Goal: Task Accomplishment & Management: Complete application form

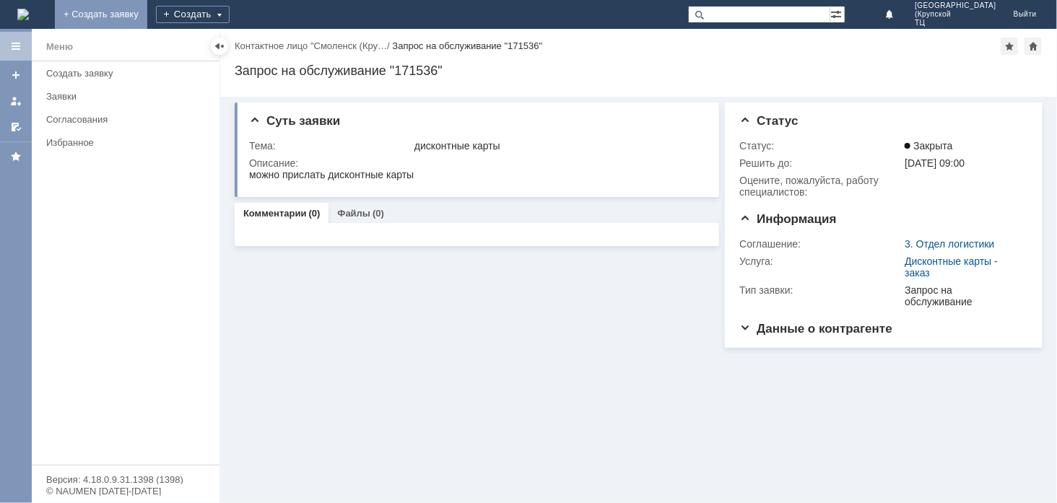
click at [147, 15] on link "+ Создать заявку" at bounding box center [101, 14] width 92 height 29
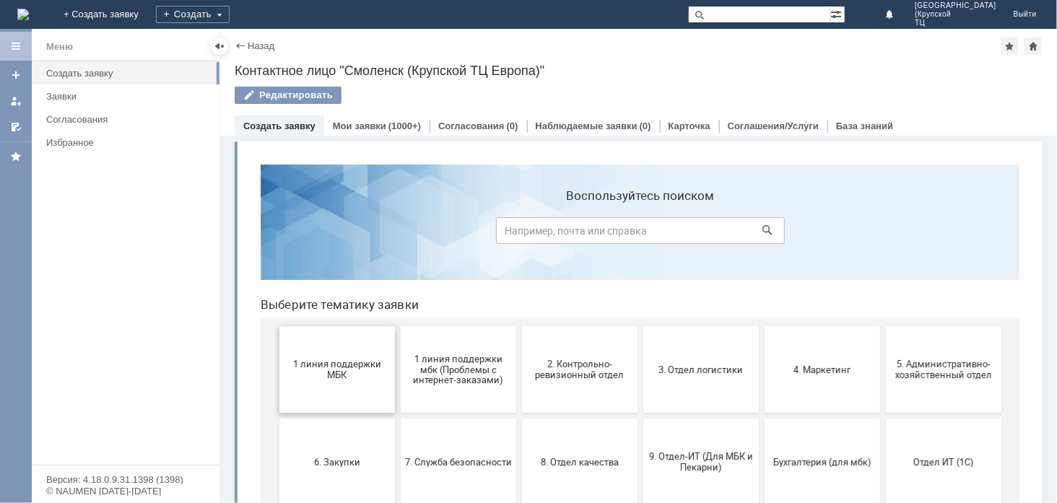
click at [326, 378] on span "1 линия поддержки МБК" at bounding box center [336, 369] width 107 height 22
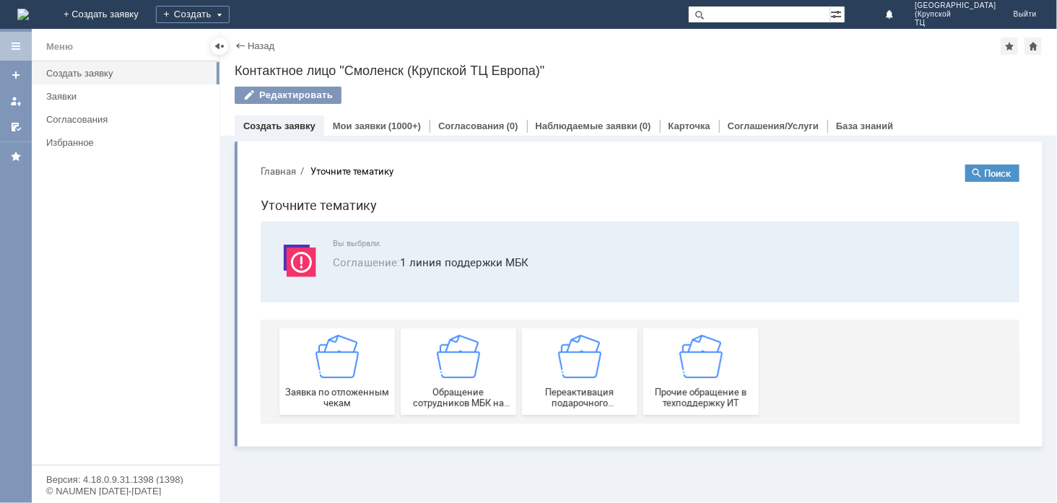
click at [326, 378] on div "Заявка по отложенным чекам" at bounding box center [336, 371] width 107 height 74
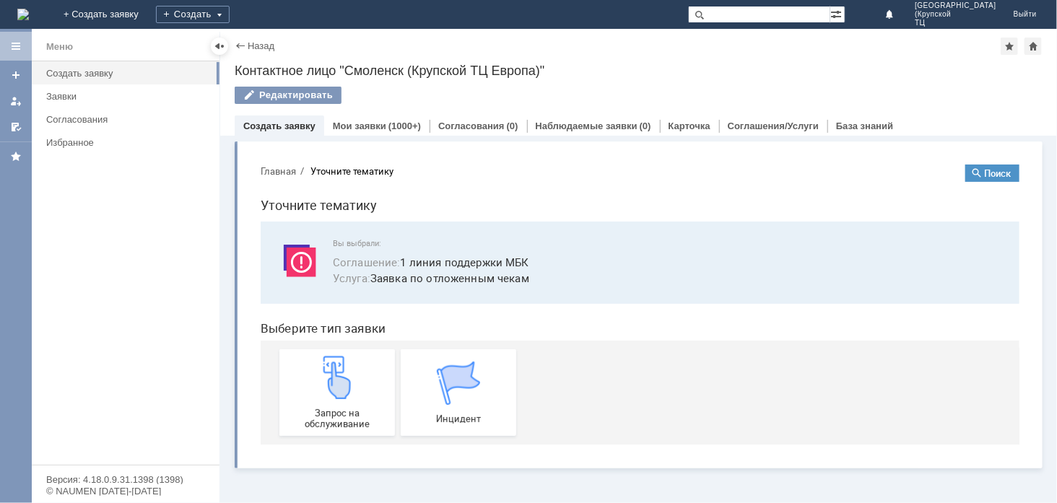
click at [326, 378] on img at bounding box center [336, 376] width 43 height 43
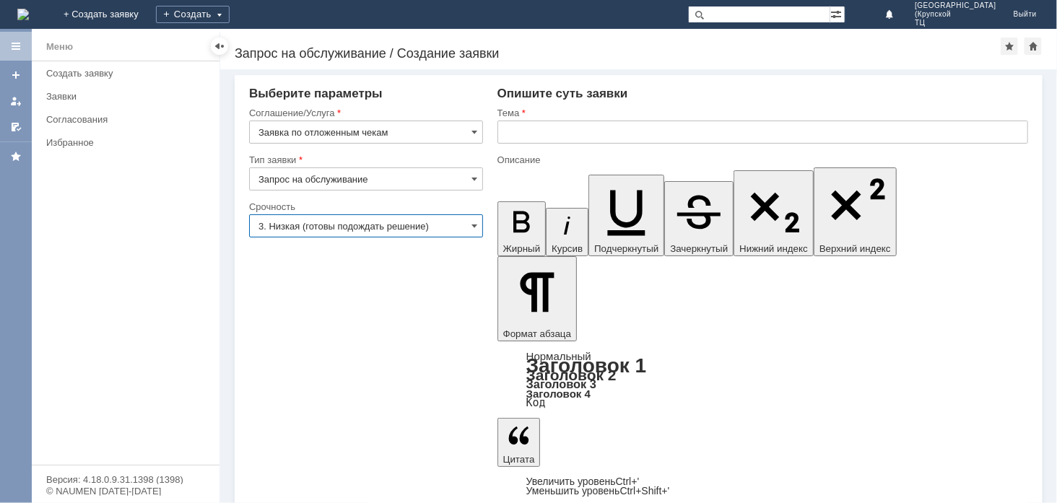
click at [436, 232] on input "3. Низкая (готовы подождать решение)" at bounding box center [366, 225] width 234 height 23
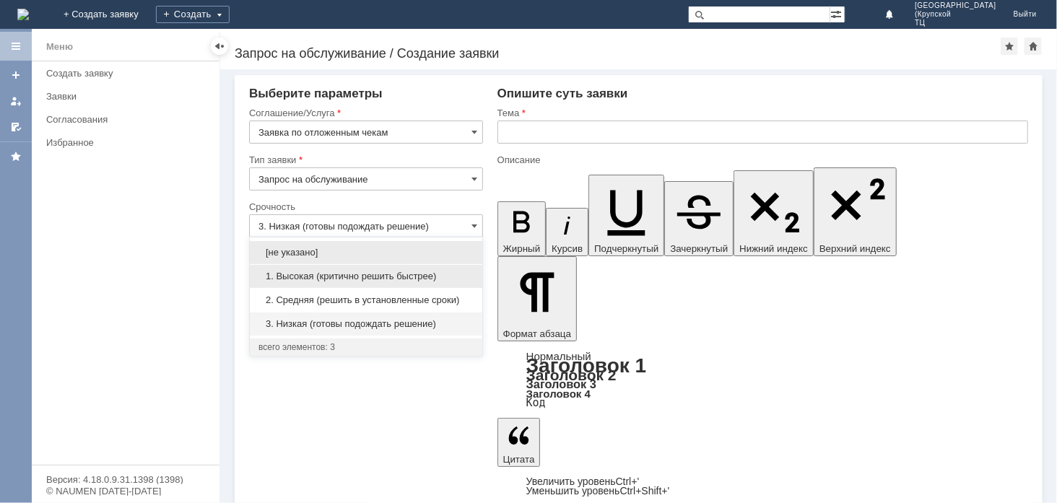
click at [451, 271] on span "1. Высокая (критично решить быстрее)" at bounding box center [366, 277] width 215 height 12
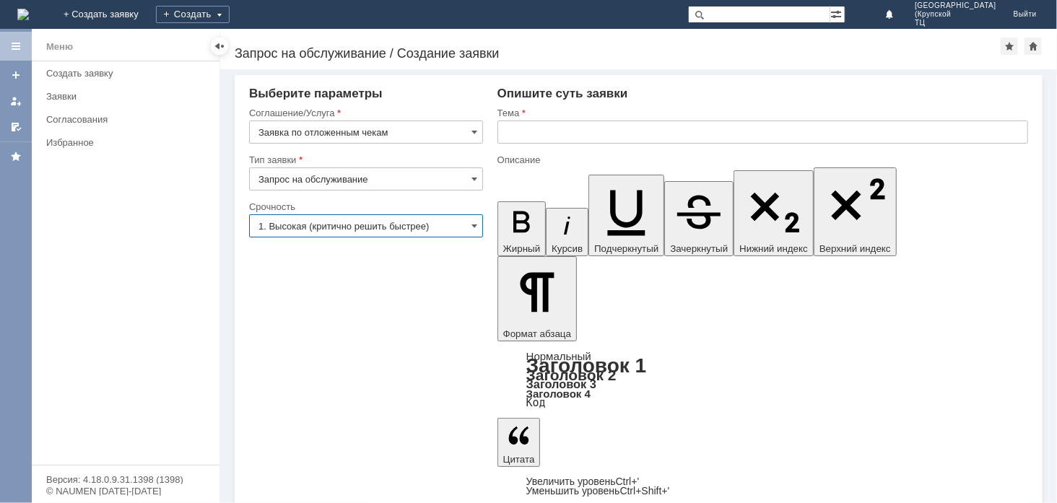
type input "1. Высокая (критично решить быстрее)"
click at [597, 131] on input "text" at bounding box center [763, 132] width 531 height 23
type input "отложенные чеки"
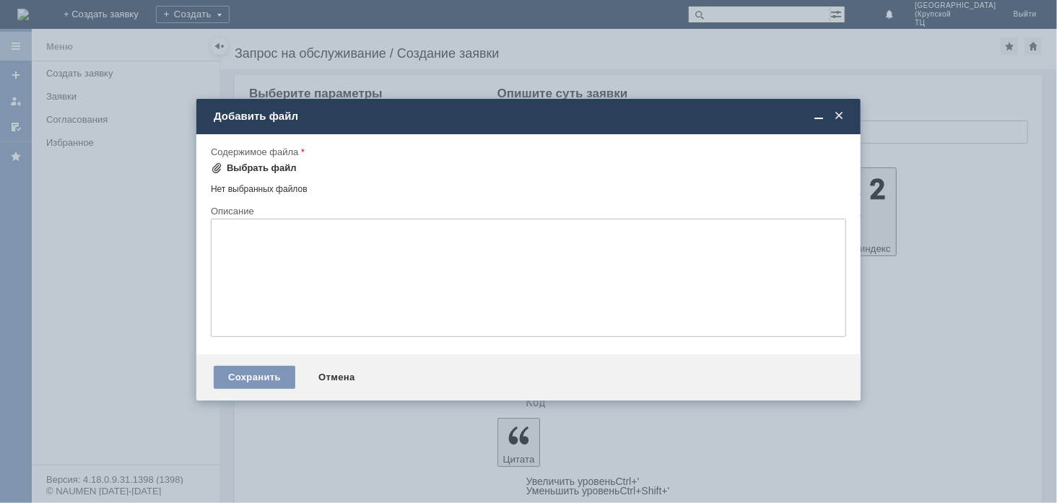
click at [248, 163] on div "Выбрать файл" at bounding box center [262, 168] width 70 height 12
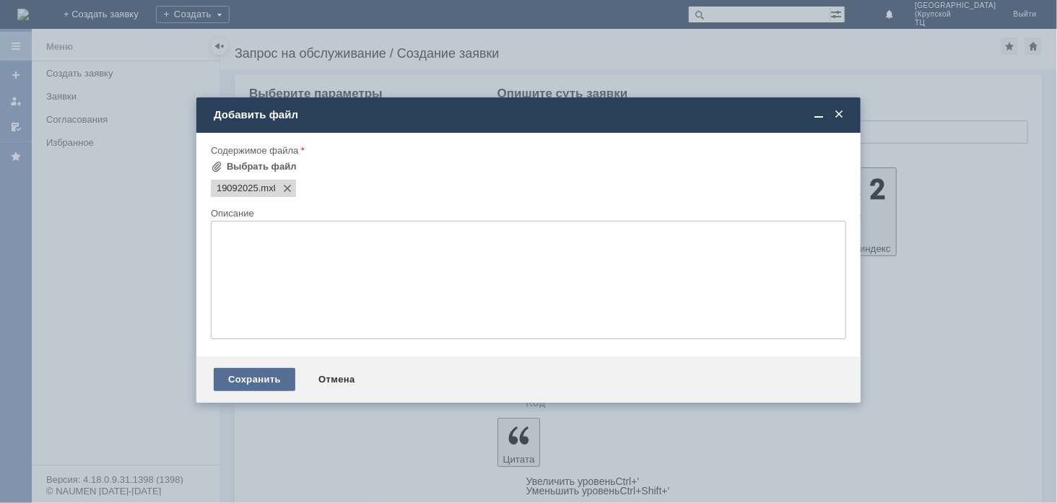
click at [271, 379] on div "Сохранить" at bounding box center [255, 379] width 82 height 23
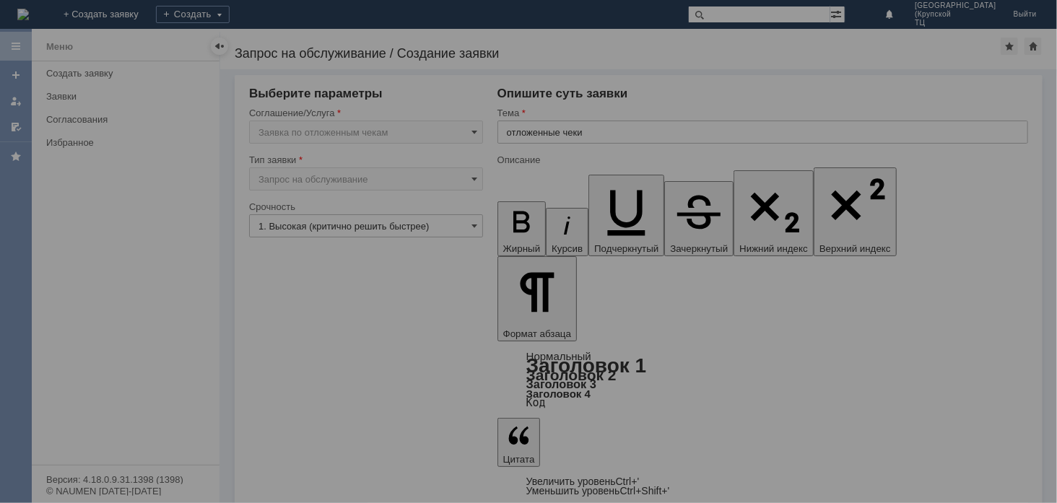
click at [308, 434] on div at bounding box center [528, 251] width 1057 height 503
